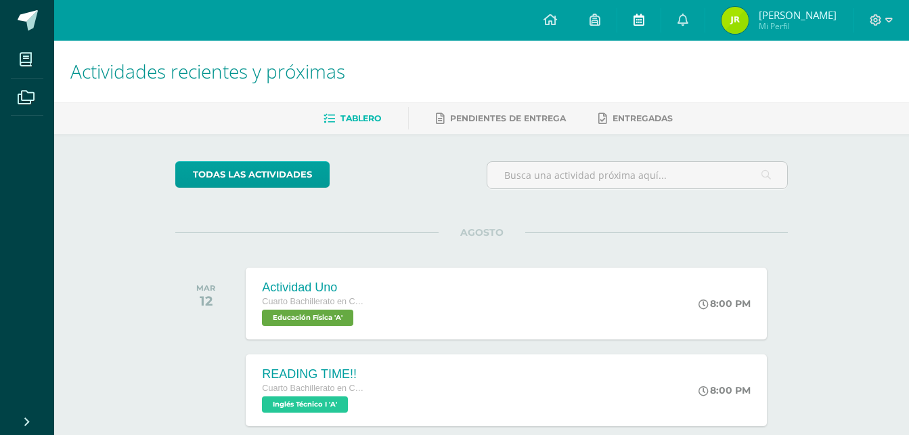
click at [637, 25] on icon at bounding box center [639, 20] width 11 height 12
click at [544, 18] on link at bounding box center [550, 20] width 46 height 41
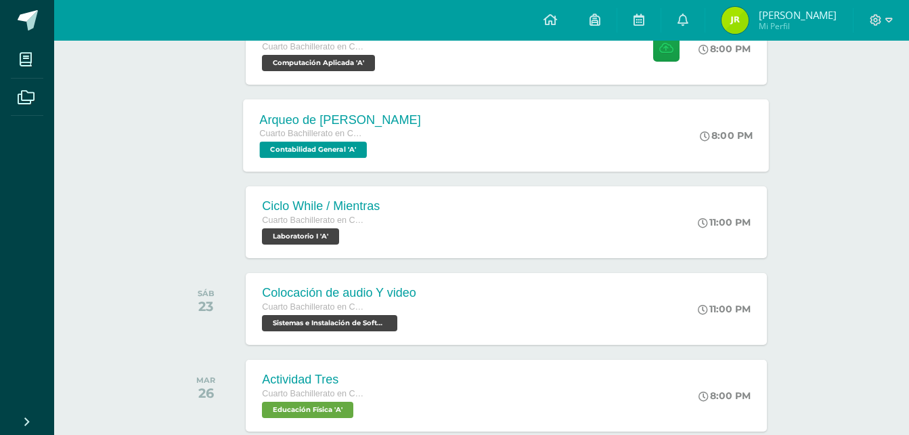
scroll to position [1313, 0]
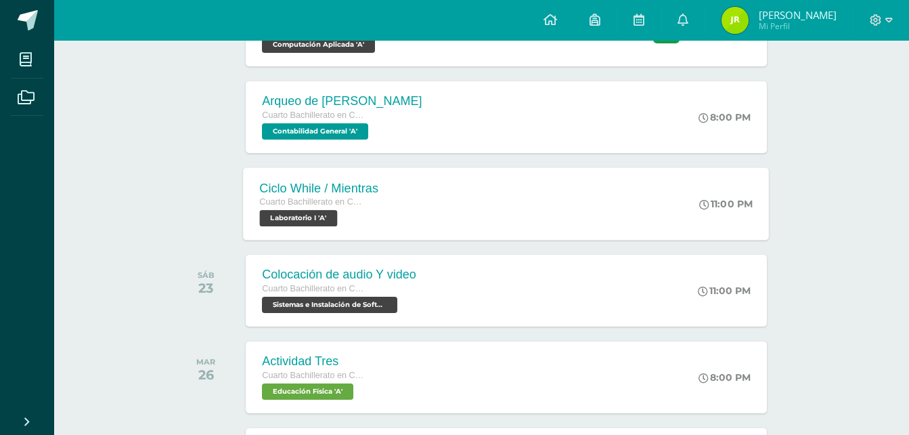
click at [652, 225] on div "Ciclo While / Mientras Cuarto Bachillerato en CCLL con Orientación en Computaci…" at bounding box center [507, 203] width 526 height 72
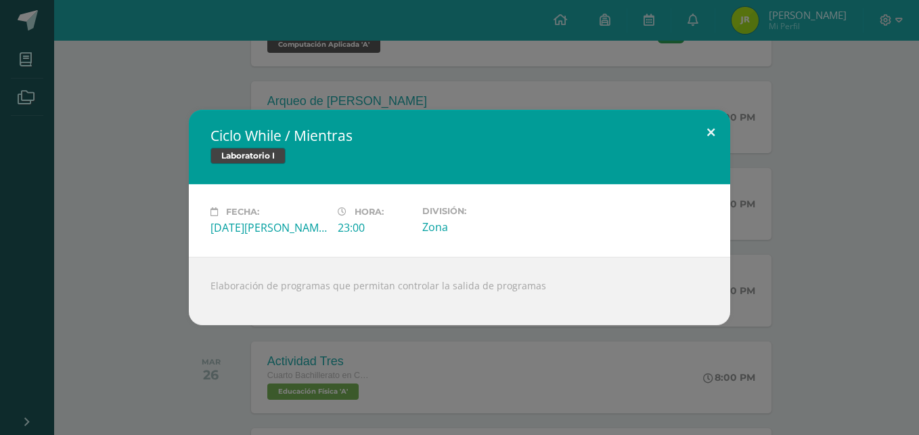
click at [717, 123] on button at bounding box center [711, 133] width 39 height 46
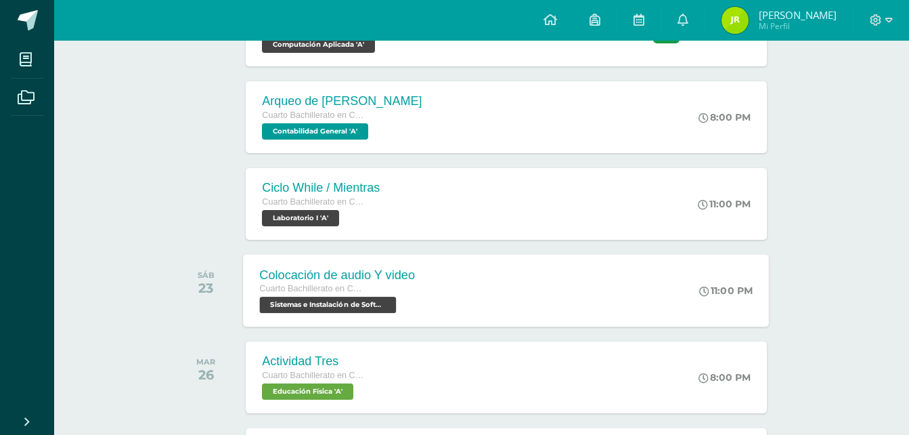
click at [464, 301] on div "Colocación de audio Y video Cuarto Bachillerato en CCLL con Orientación en Comp…" at bounding box center [507, 290] width 526 height 72
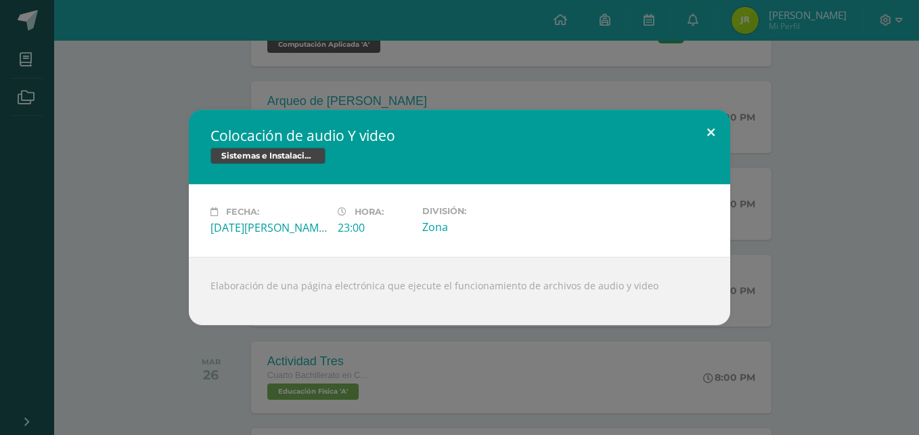
click at [720, 120] on button at bounding box center [711, 133] width 39 height 46
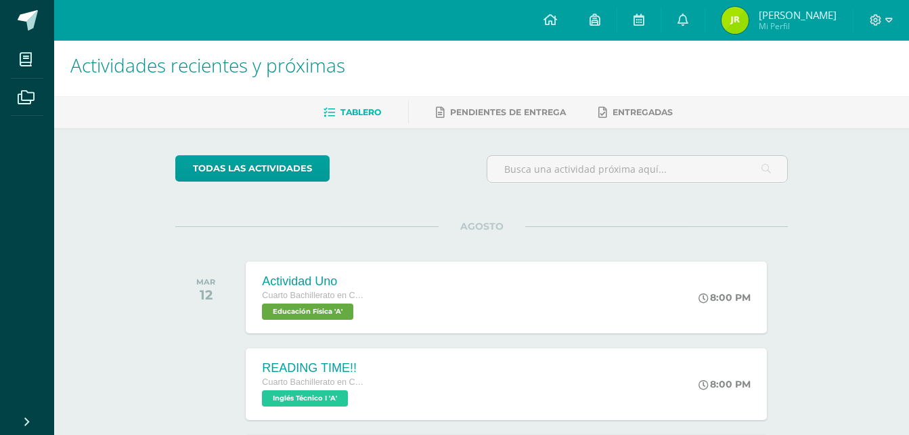
scroll to position [0, 0]
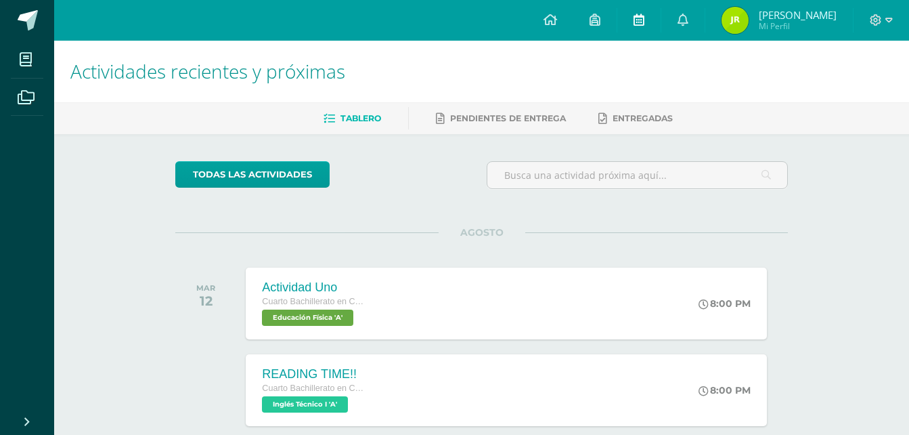
click at [651, 14] on link at bounding box center [638, 20] width 43 height 41
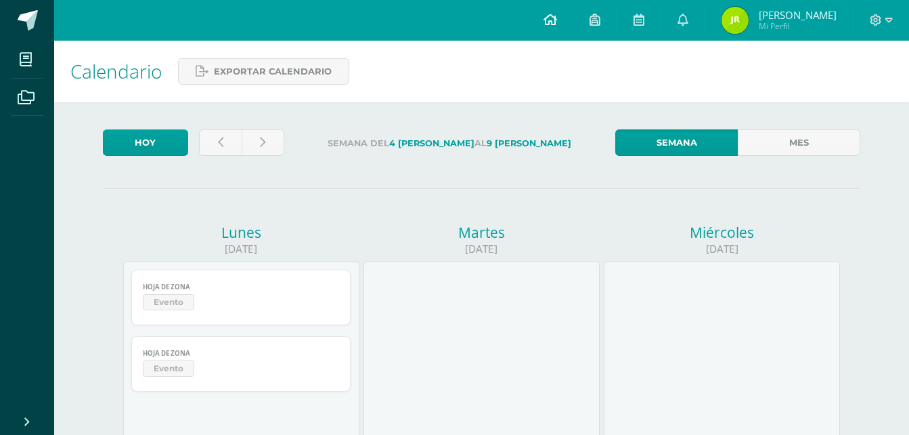
click at [542, 28] on link at bounding box center [550, 20] width 46 height 41
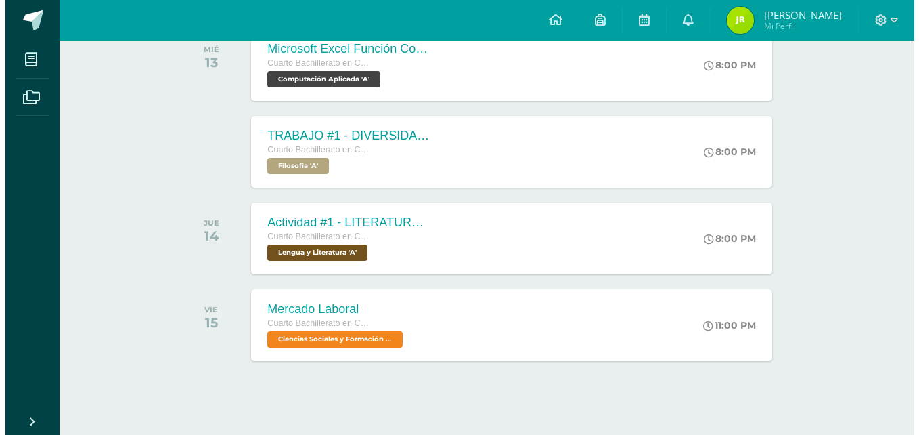
scroll to position [423, 0]
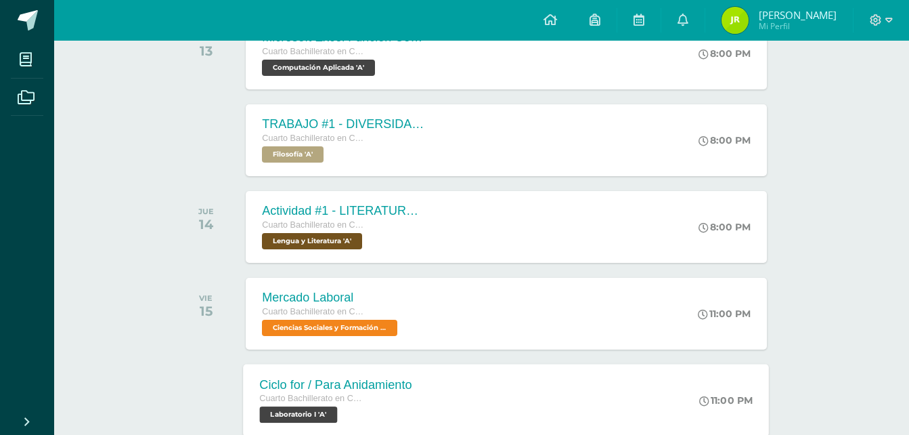
click at [412, 387] on div "Ciclo for / Para Anidamiento Cuarto Bachillerato en CCLL con Orientación en Com…" at bounding box center [337, 400] width 186 height 72
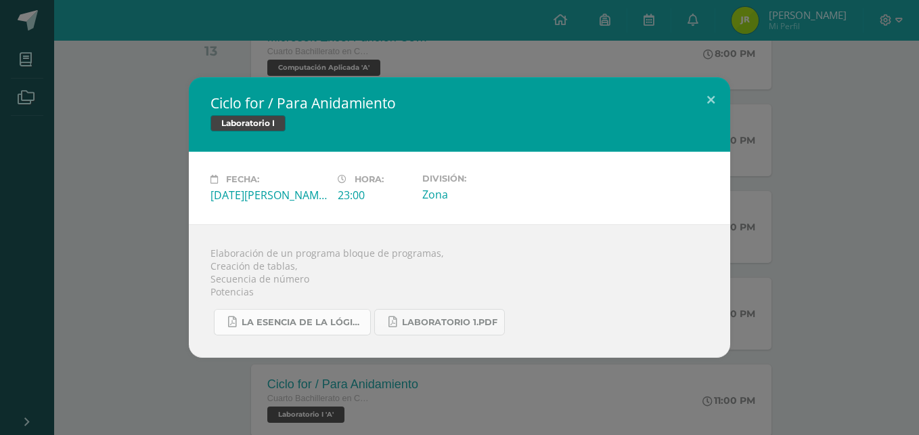
click at [313, 317] on span "La Esencia de la Lógica de Programación - Omar Trejos Buritica - 1ra Edición.pdf" at bounding box center [303, 322] width 122 height 11
